Goal: Information Seeking & Learning: Find specific page/section

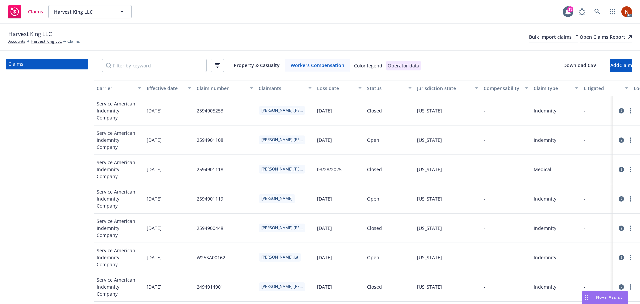
scroll to position [0, 165]
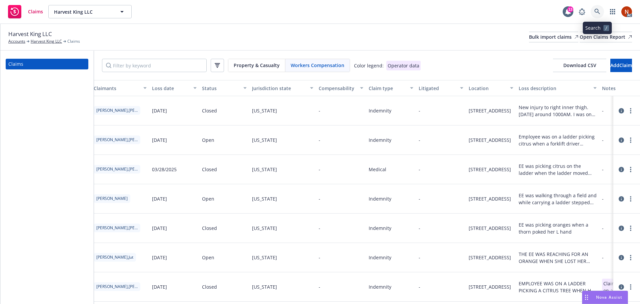
click at [594, 10] on link at bounding box center [596, 11] width 13 height 13
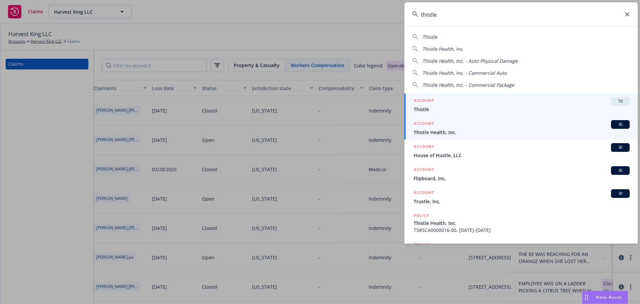
type input "thistle"
click at [471, 130] on span "Thistle Health, Inc." at bounding box center [522, 132] width 216 height 7
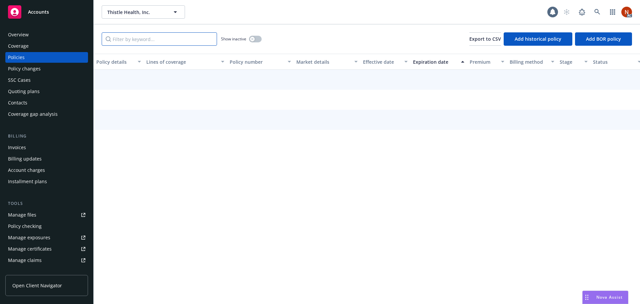
click at [136, 39] on input "Filter by keyword..." at bounding box center [159, 38] width 115 height 13
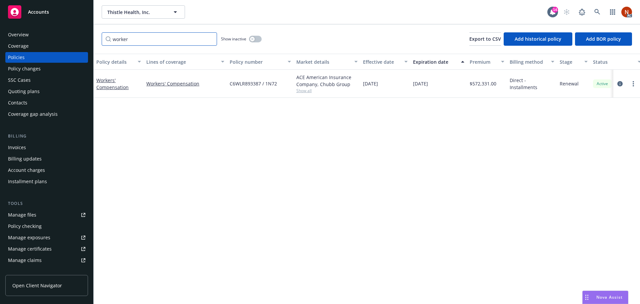
type input "worker"
click at [255, 40] on button "button" at bounding box center [255, 39] width 13 height 7
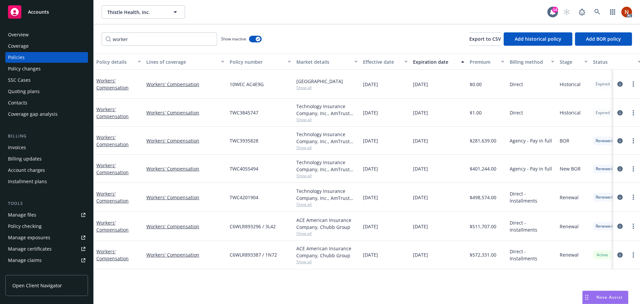
click at [386, 61] on div "Effective date" at bounding box center [381, 61] width 37 height 7
click at [306, 231] on span "Show all" at bounding box center [326, 233] width 61 height 6
click at [307, 260] on span "Show all" at bounding box center [326, 262] width 61 height 6
click at [376, 276] on div "Policy details Lines of coverage Policy number Market details Effective date Ex…" at bounding box center [367, 179] width 546 height 250
click at [27, 36] on div "Overview" at bounding box center [18, 34] width 21 height 11
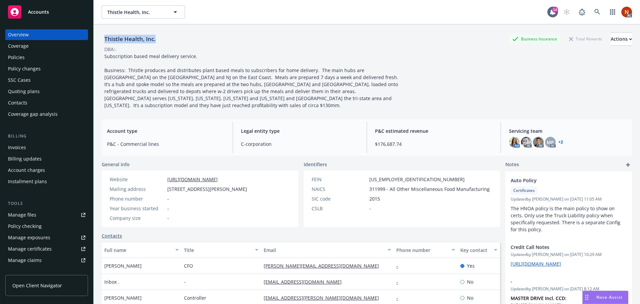
drag, startPoint x: 136, startPoint y: 39, endPoint x: 99, endPoint y: 40, distance: 37.0
click at [99, 40] on div "Thistle Health, Inc. Business Insurance Total Rewards Actions DBA: - Subscripti…" at bounding box center [367, 176] width 546 height 304
copy div "Thistle Health, Inc."
